Goal: Task Accomplishment & Management: Manage account settings

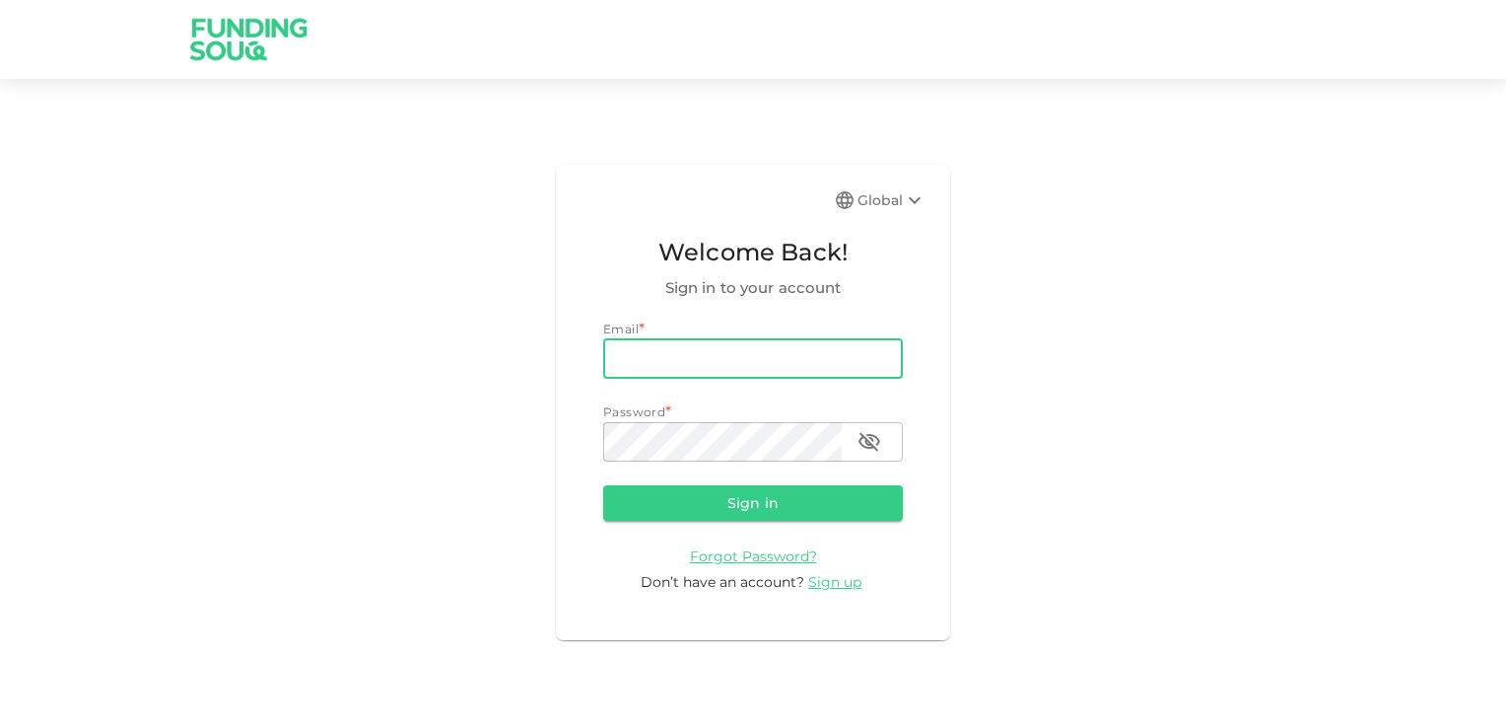
click at [673, 360] on input "email" at bounding box center [753, 358] width 300 height 39
type input "[EMAIL_ADDRESS][DOMAIN_NAME]"
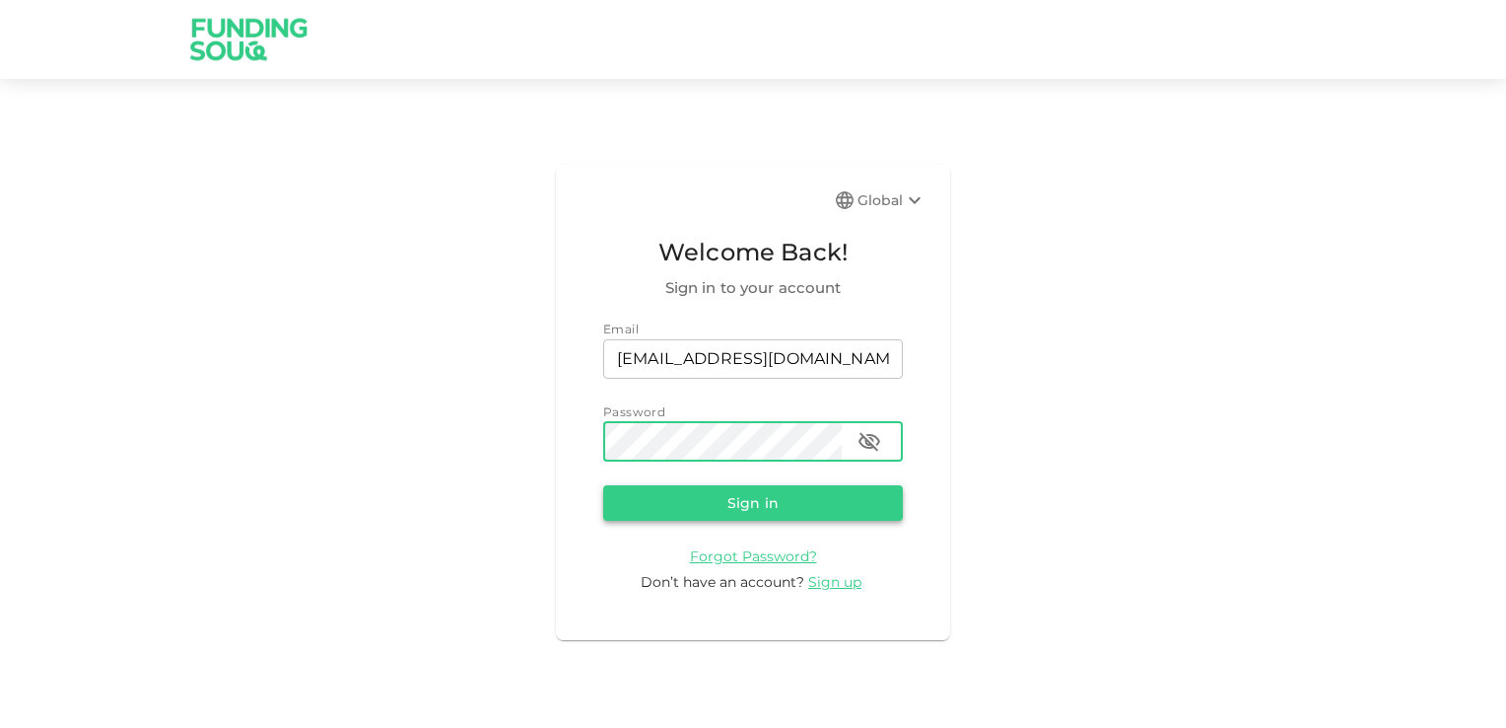
click at [757, 503] on button "Sign in" at bounding box center [753, 502] width 300 height 35
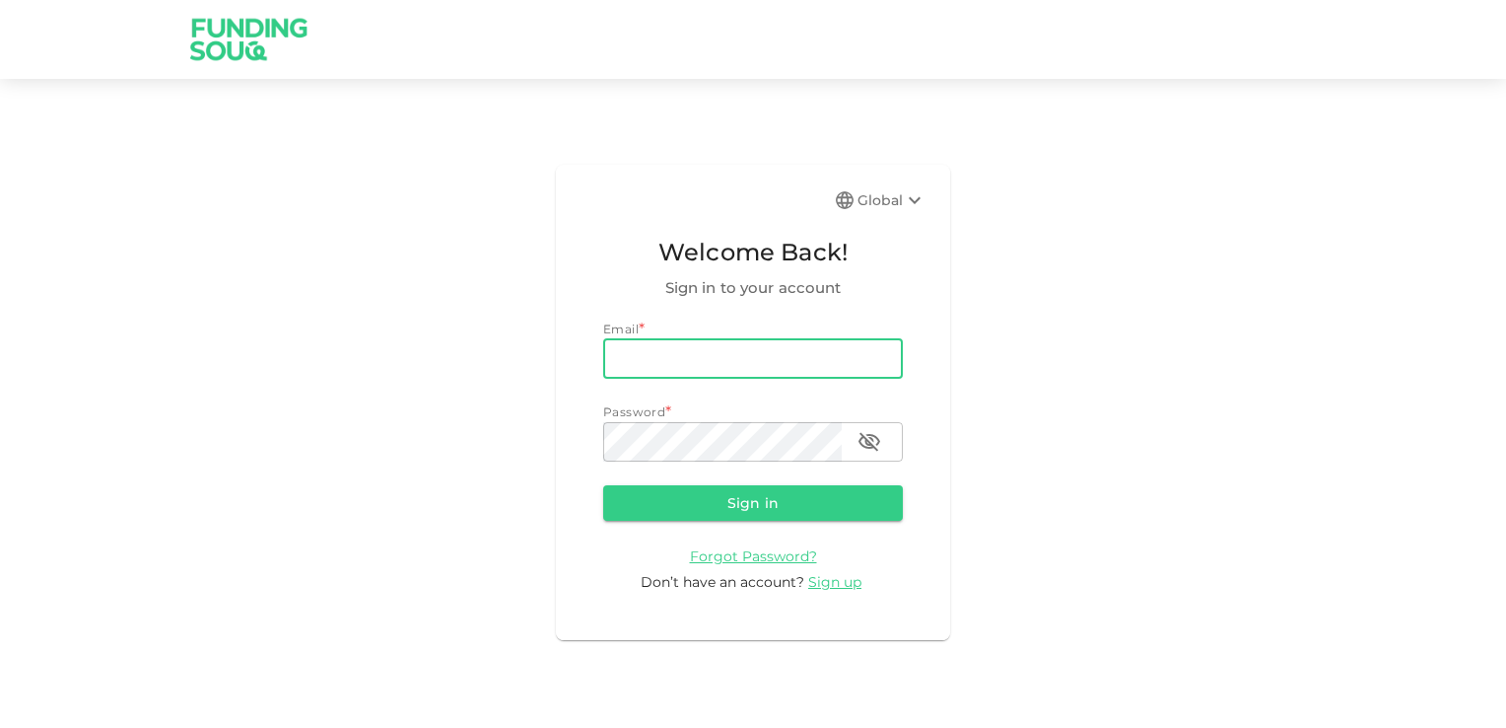
click at [689, 365] on input "email" at bounding box center [753, 358] width 300 height 39
type input "rpn_nair@hotmail.com"
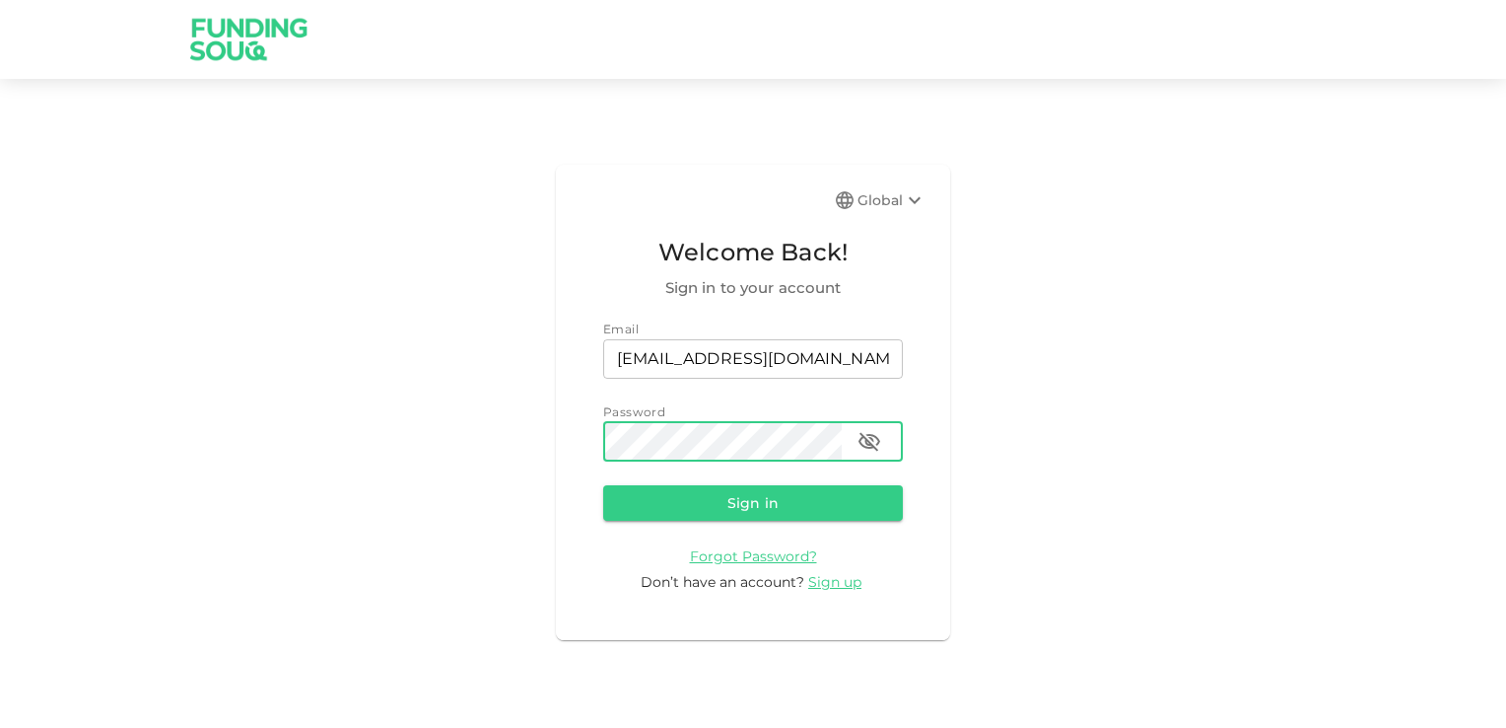
click at [737, 500] on button "Sign in" at bounding box center [753, 502] width 300 height 35
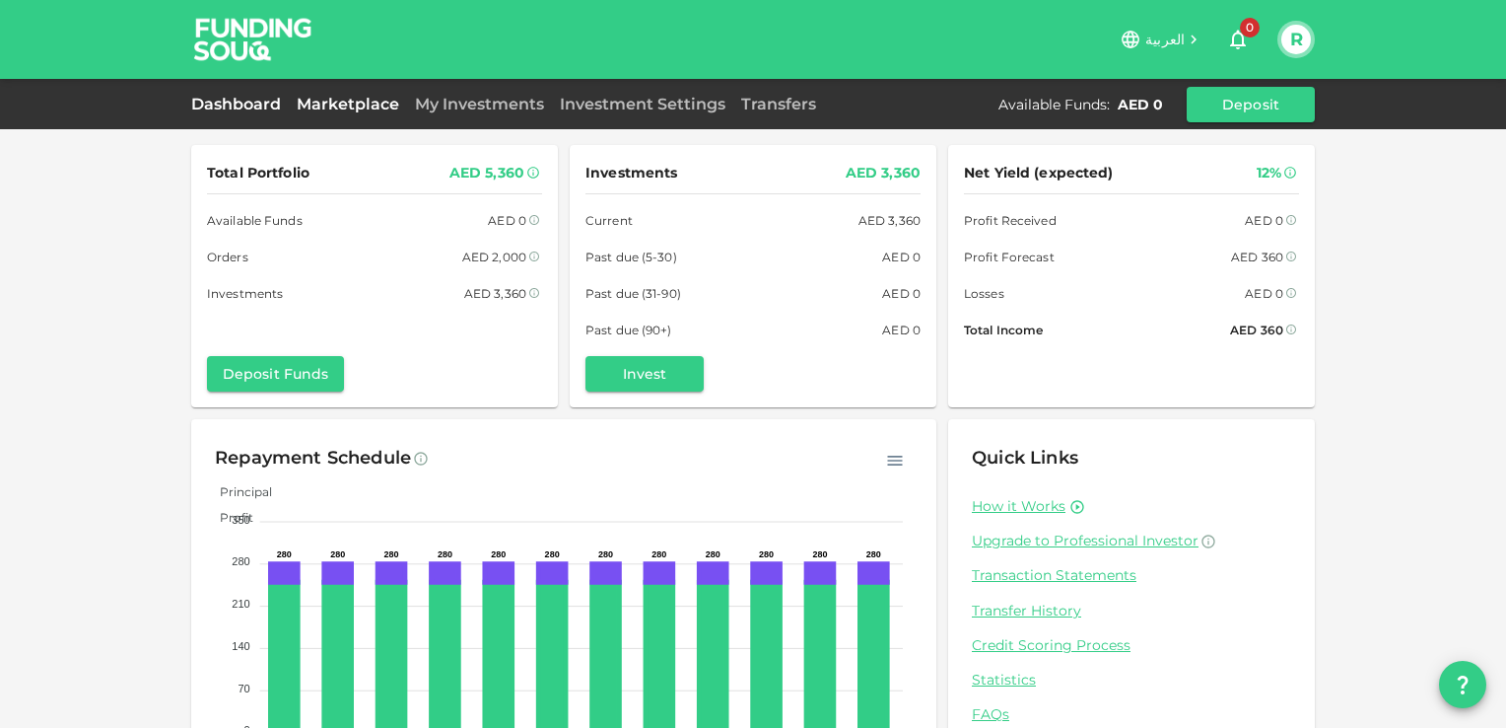
click at [343, 98] on link "Marketplace" at bounding box center [348, 104] width 118 height 19
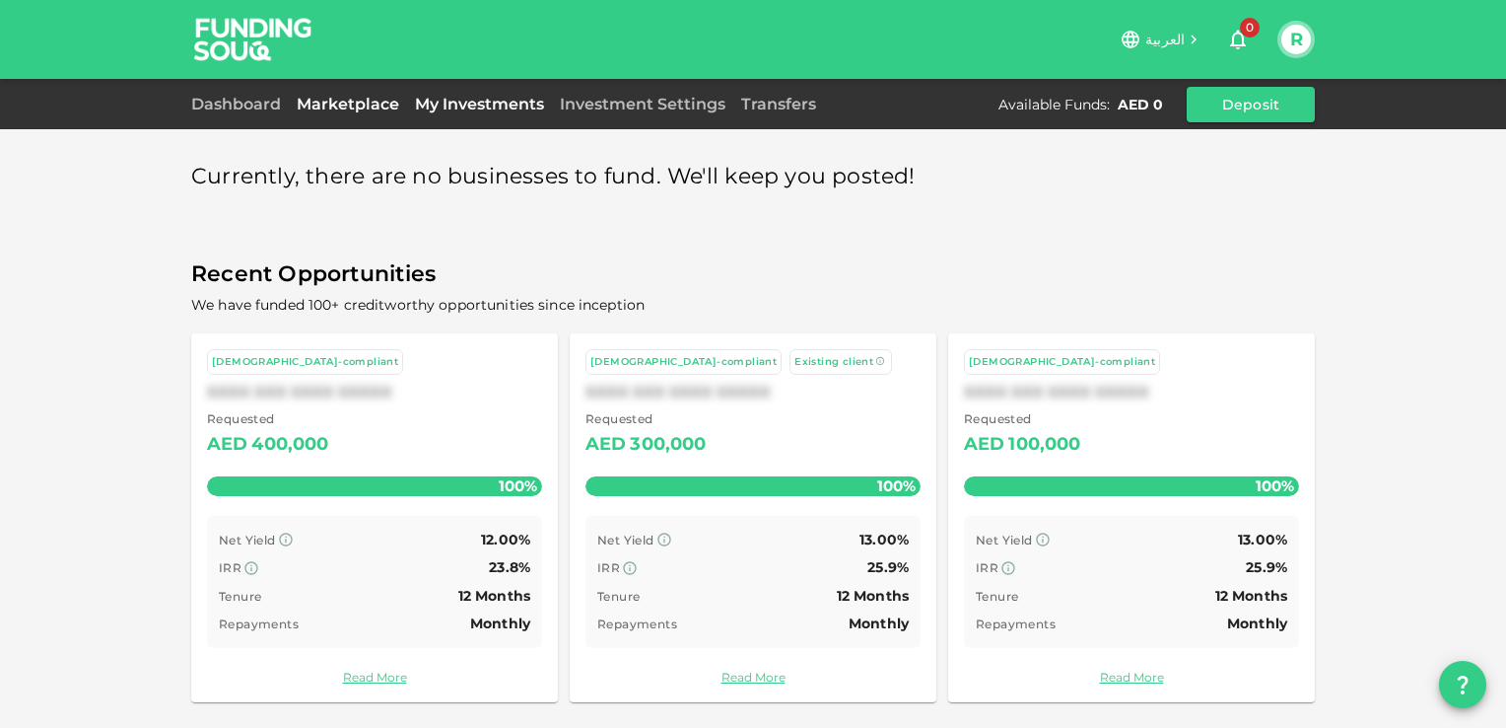
click at [461, 104] on link "My Investments" at bounding box center [479, 104] width 145 height 19
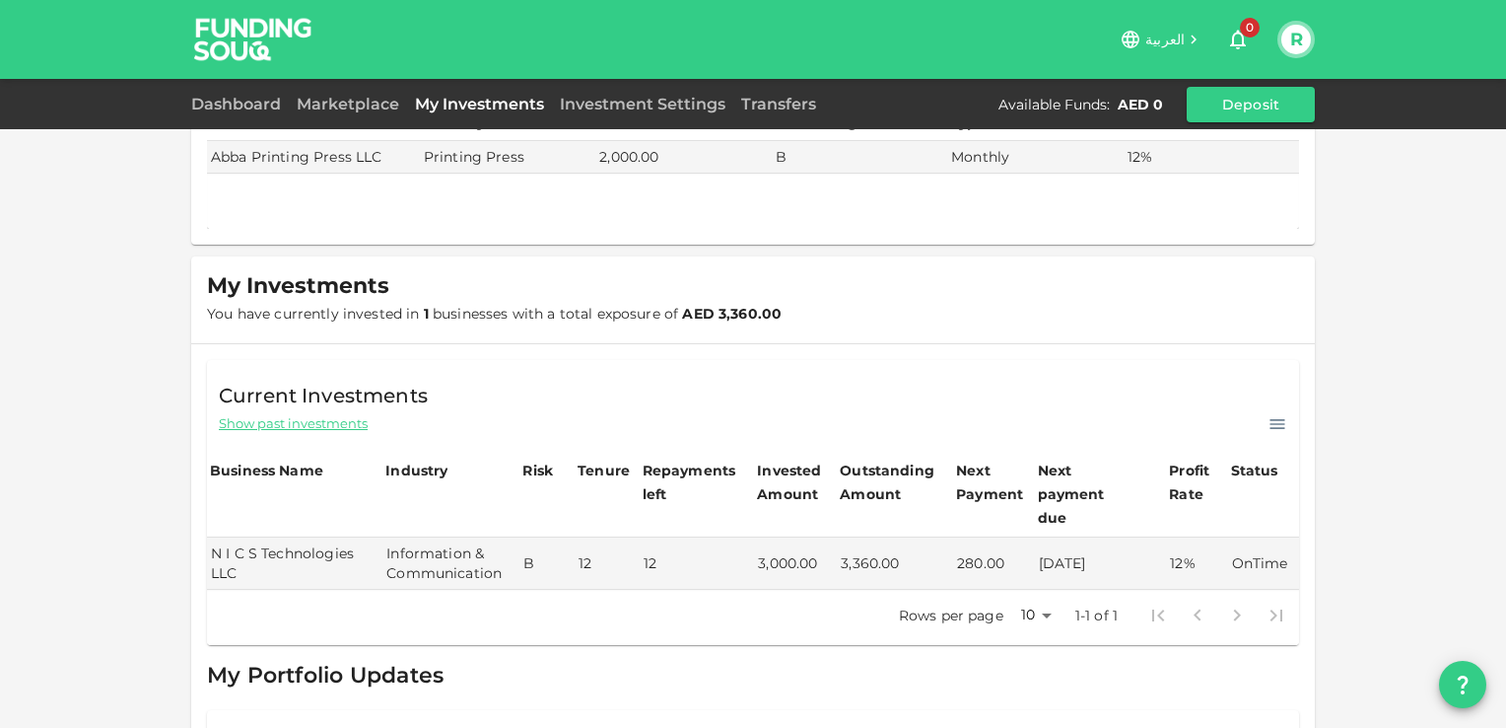
scroll to position [197, 0]
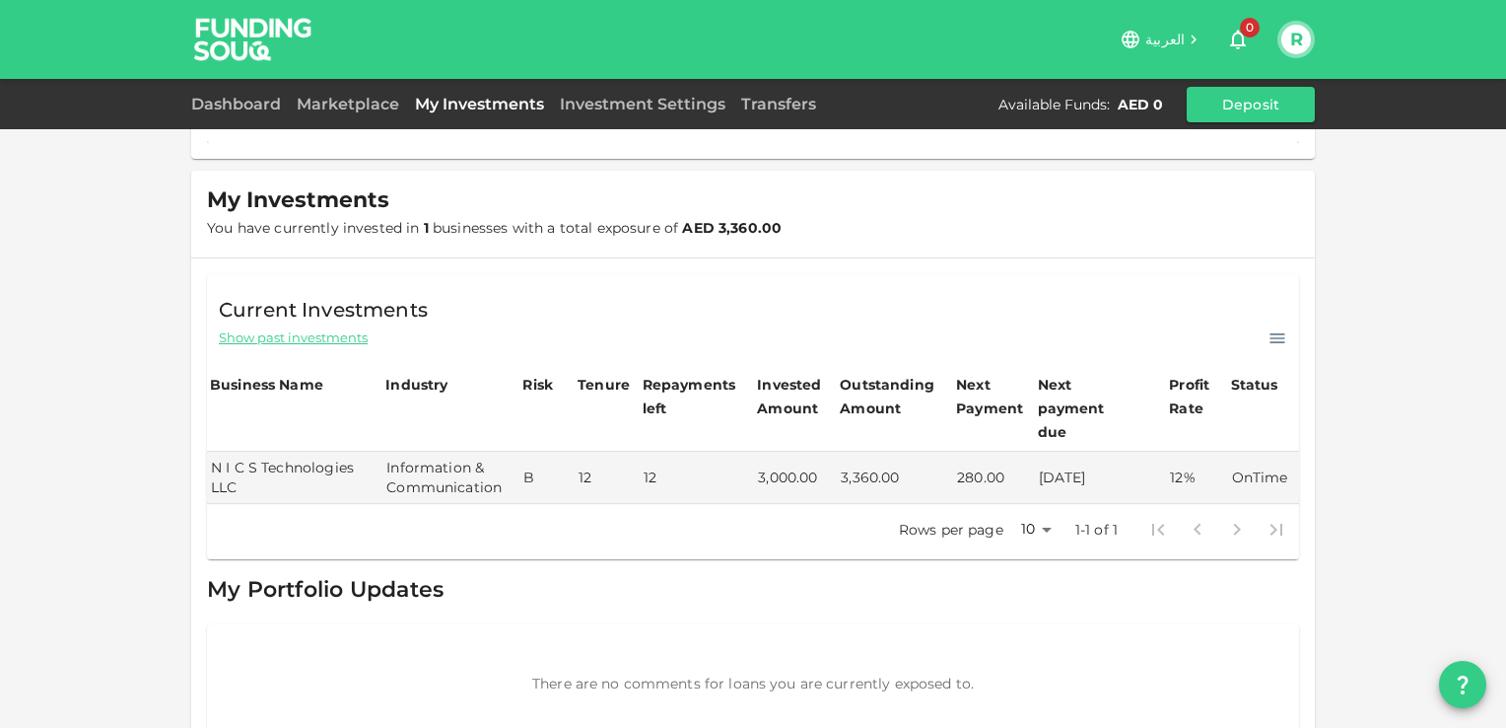
click at [1237, 35] on icon "button" at bounding box center [1238, 40] width 24 height 24
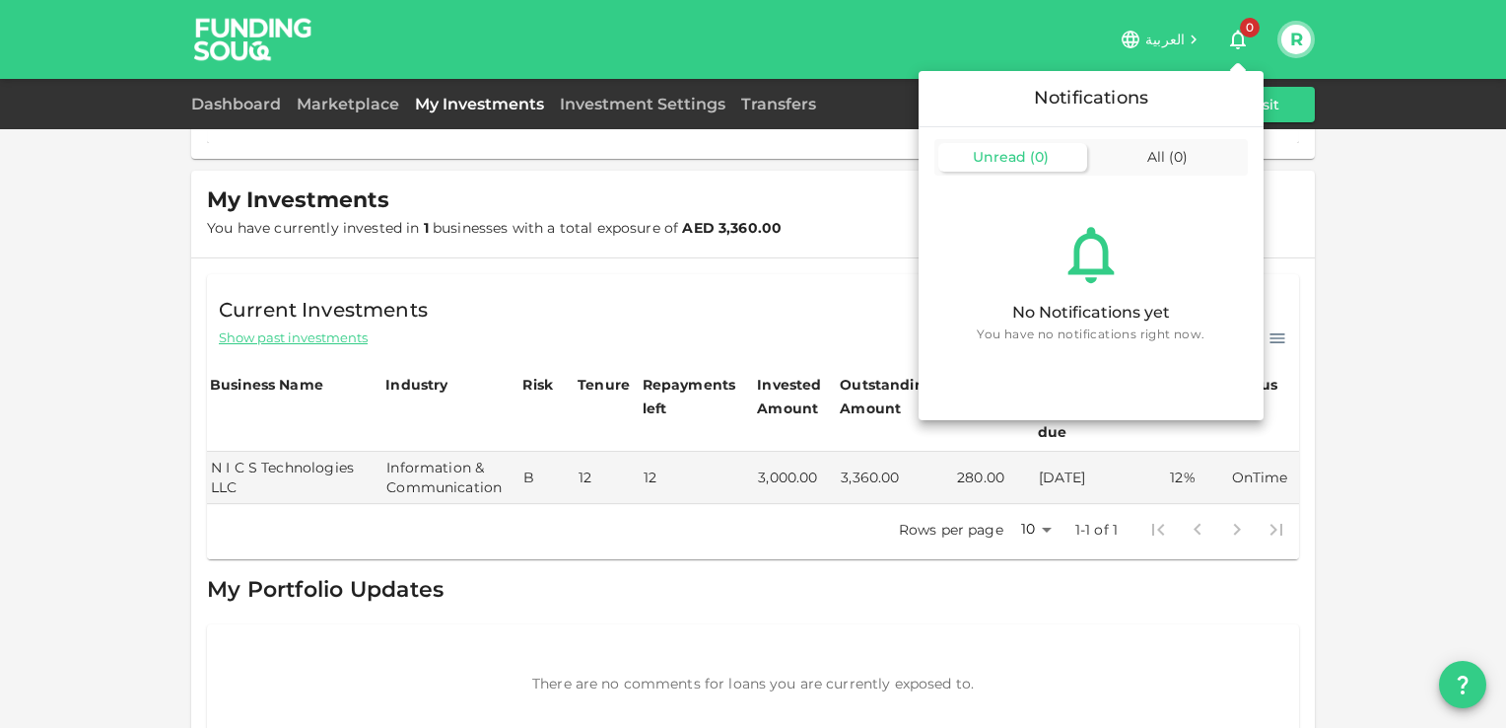
click at [844, 255] on div at bounding box center [753, 364] width 1506 height 728
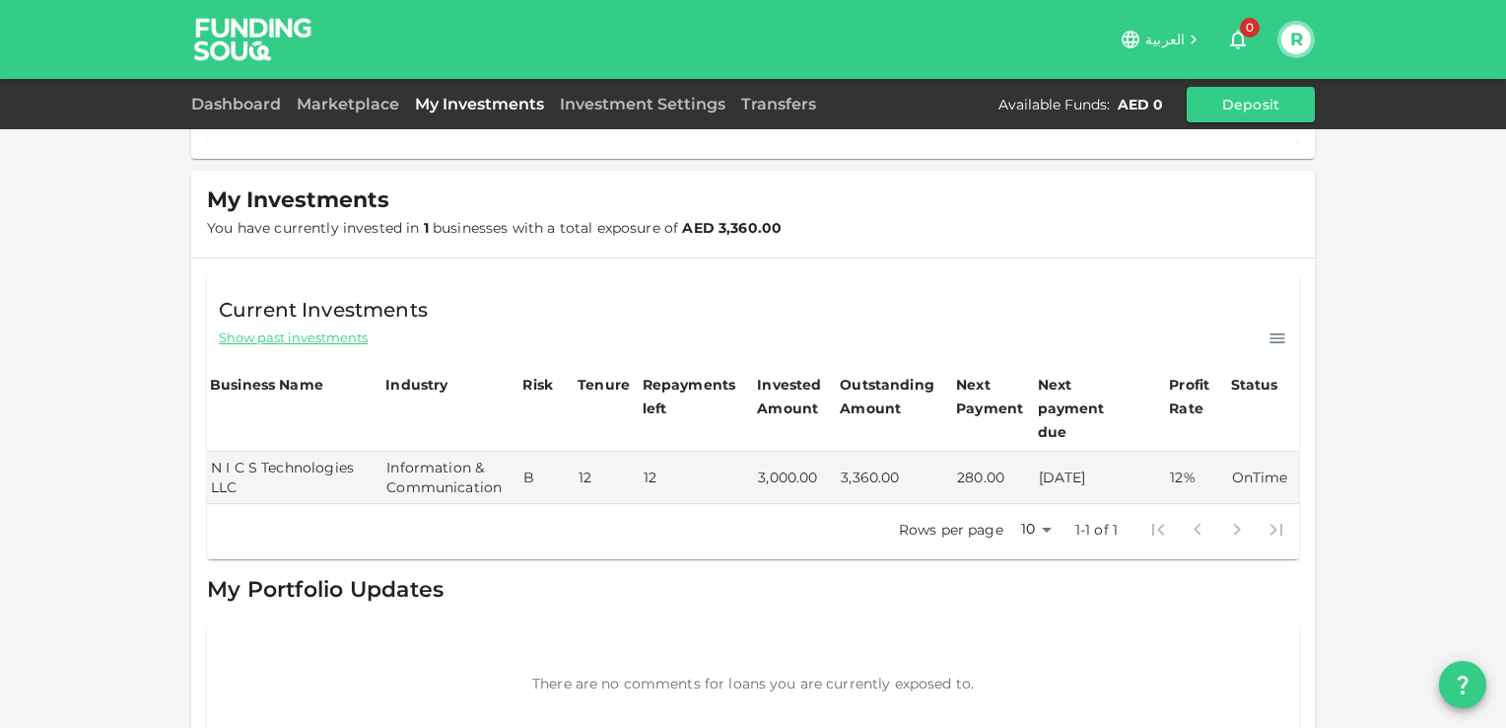
click at [1300, 45] on button "R" at bounding box center [1297, 40] width 30 height 30
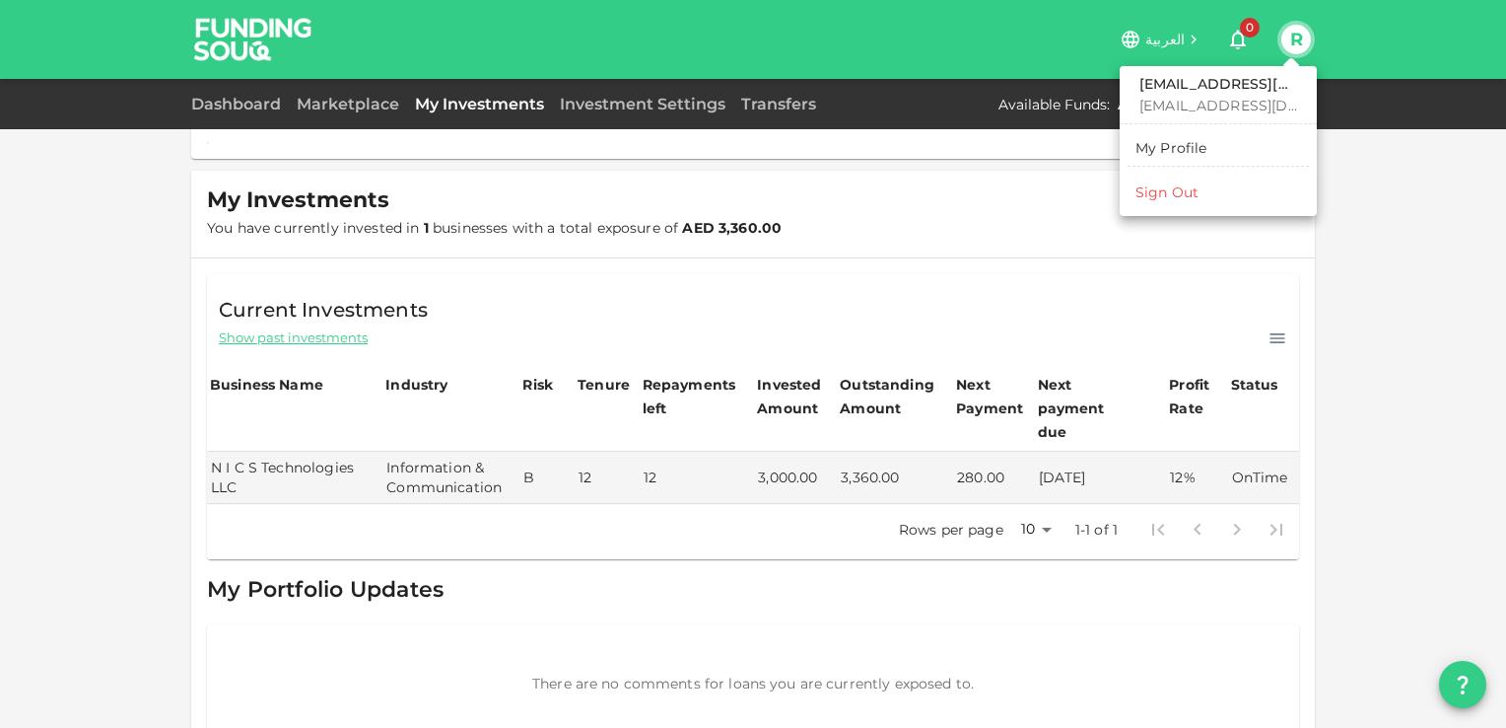
click at [1142, 41] on div at bounding box center [753, 364] width 1506 height 728
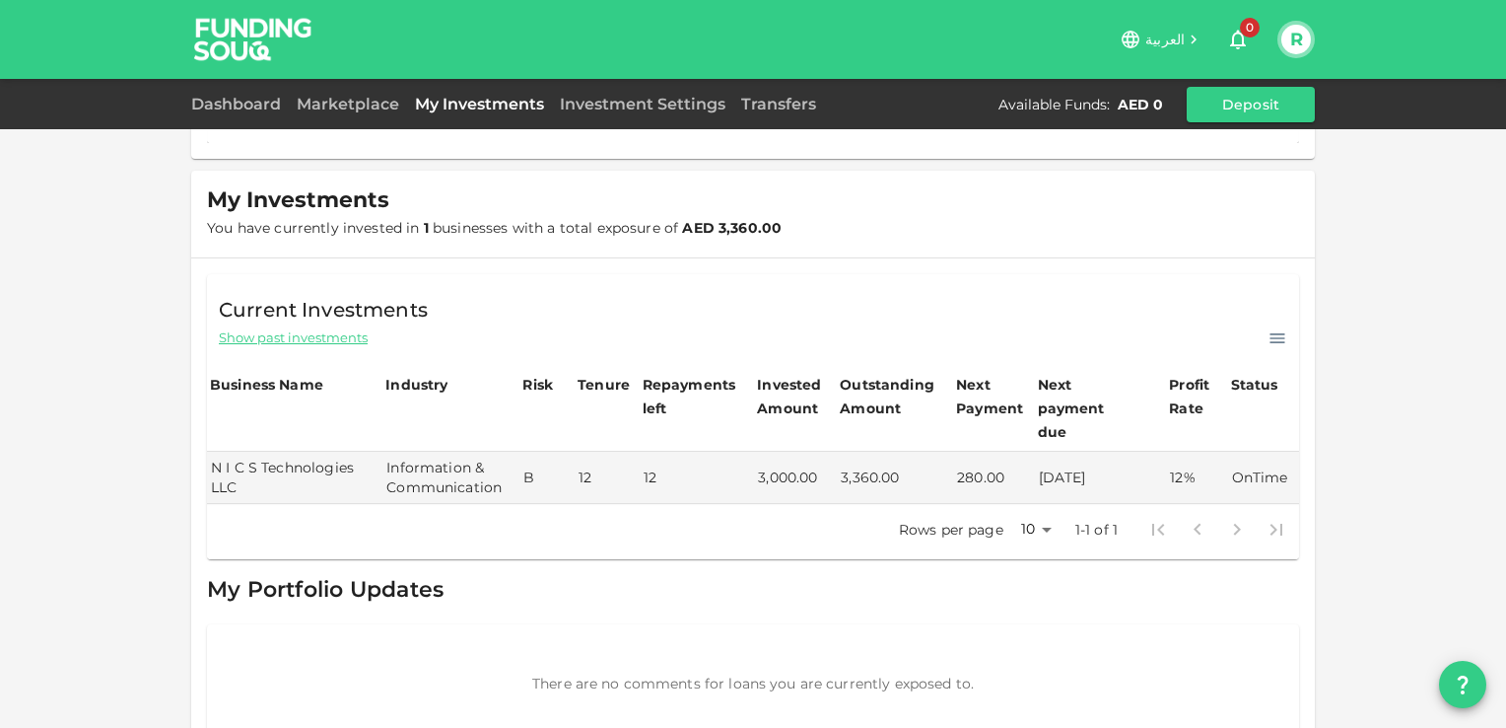
click at [1137, 42] on icon at bounding box center [1131, 40] width 18 height 18
click at [1236, 41] on icon "button" at bounding box center [1238, 40] width 24 height 24
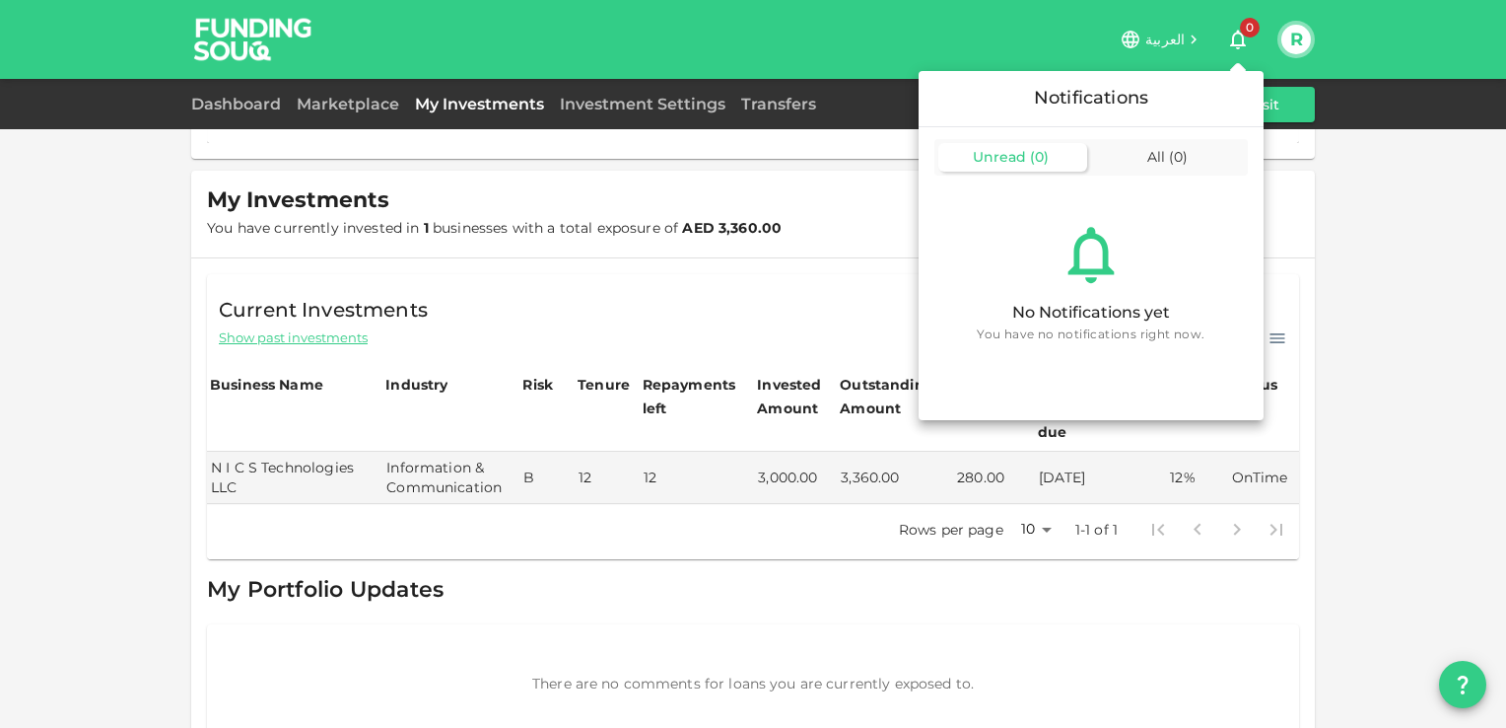
click at [1311, 183] on div at bounding box center [753, 364] width 1506 height 728
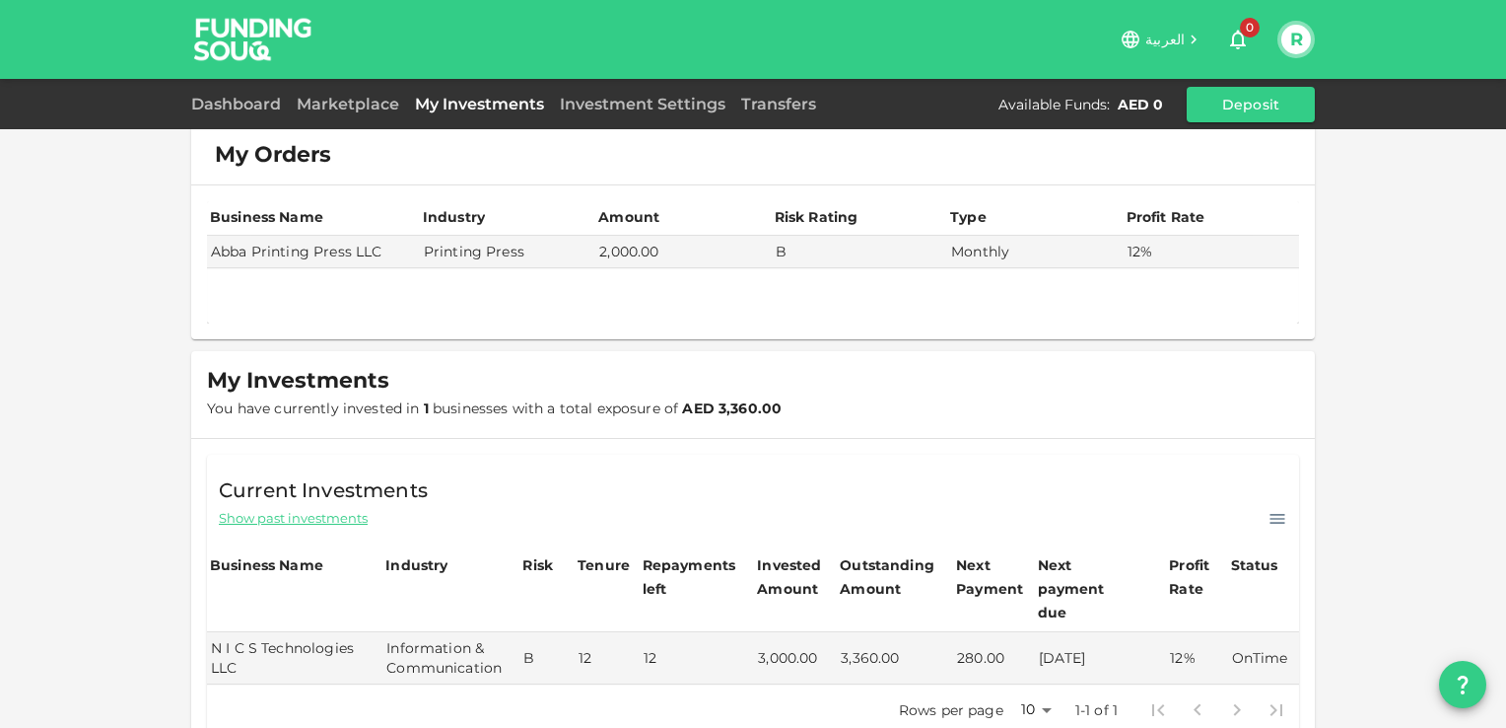
scroll to position [0, 0]
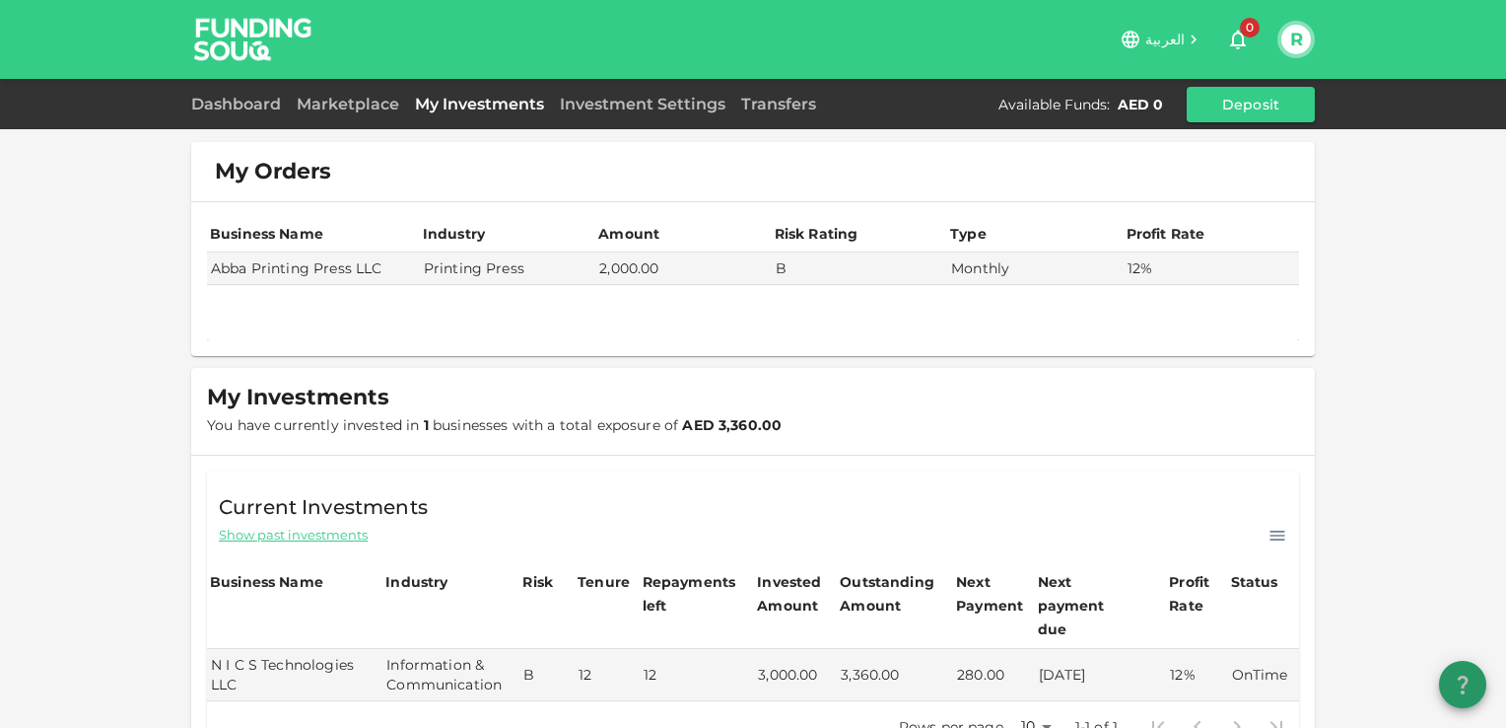
click at [1459, 680] on icon "question" at bounding box center [1463, 684] width 24 height 24
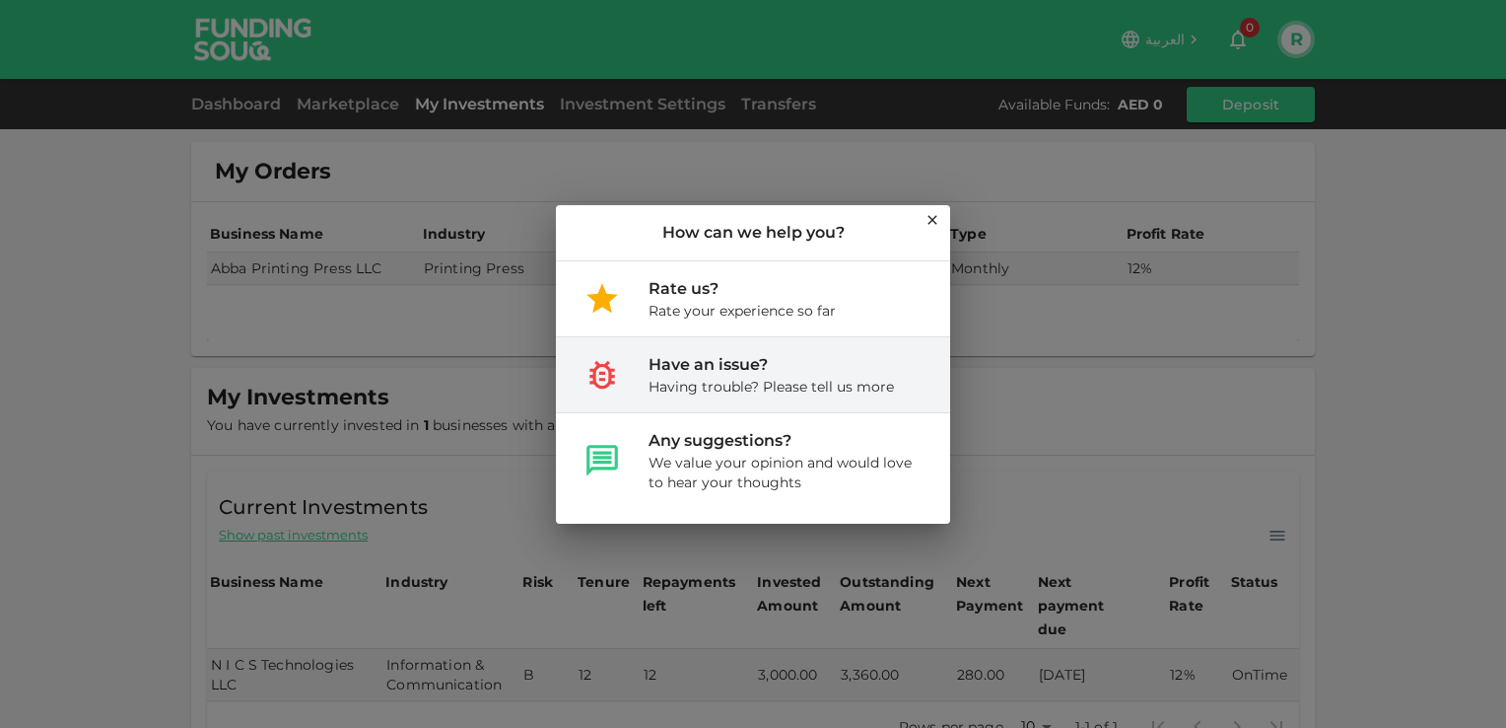
click at [740, 383] on div "Having trouble? Please tell us more" at bounding box center [771, 387] width 245 height 20
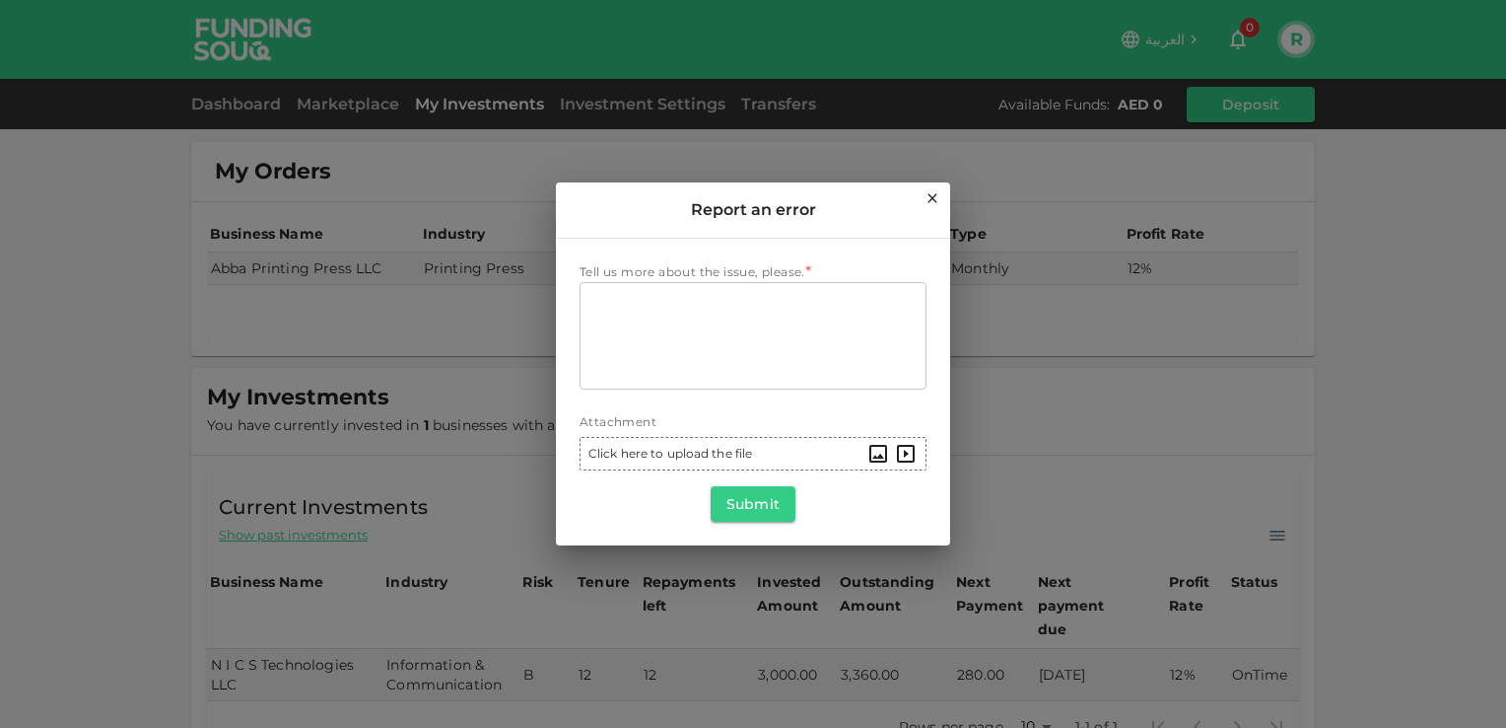
drag, startPoint x: 936, startPoint y: 195, endPoint x: 1009, endPoint y: 217, distance: 77.1
click at [935, 195] on icon at bounding box center [932, 197] width 9 height 9
